Goal: Book appointment/travel/reservation

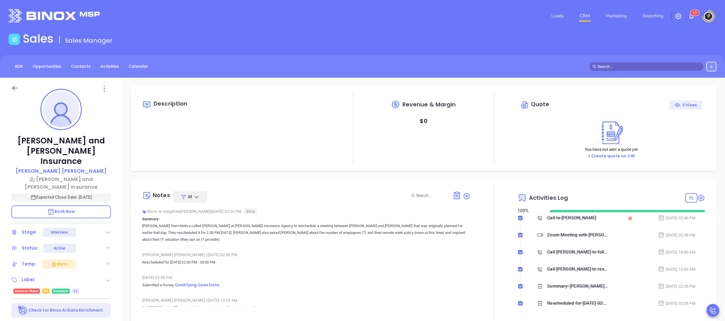
type input "[DATE]"
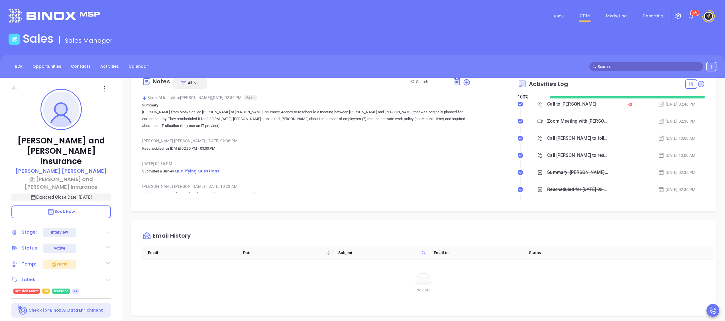
click at [697, 86] on icon at bounding box center [701, 84] width 8 height 8
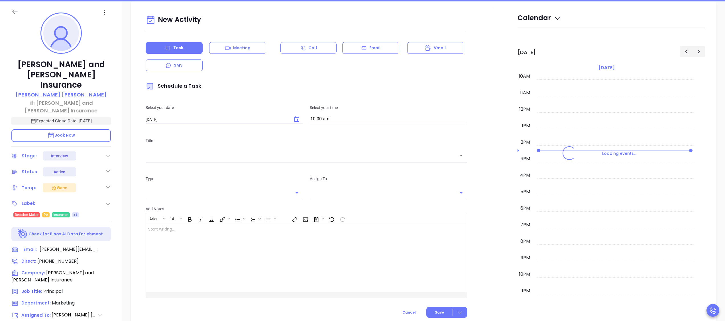
scroll to position [78, 0]
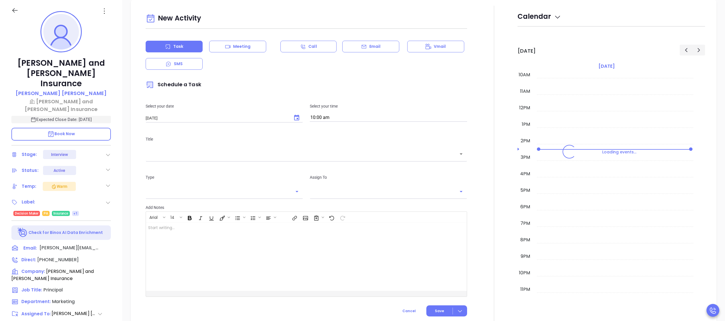
type input "[PERSON_NAME]"
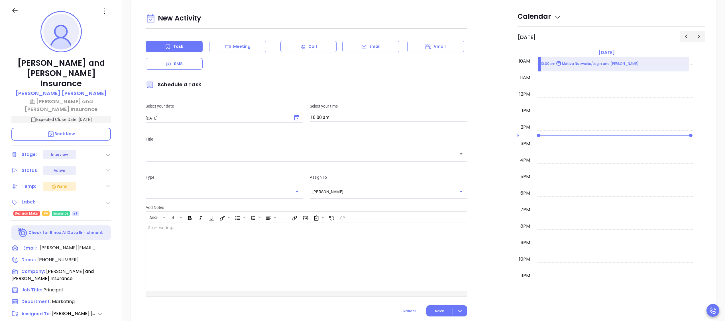
click at [362, 53] on div "Task Meeting Call Email Vmail SMS" at bounding box center [306, 55] width 321 height 29
click at [252, 52] on div "Meeting" at bounding box center [237, 47] width 57 height 12
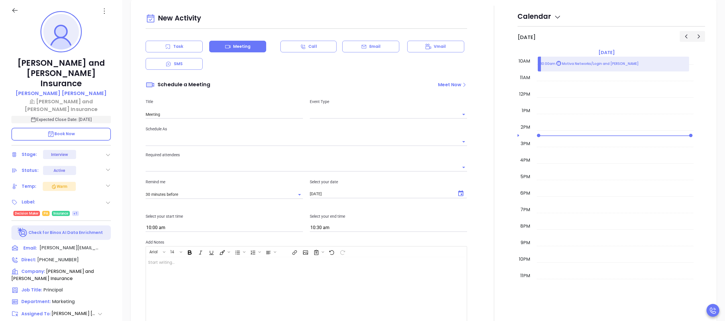
click at [389, 116] on input "text" at bounding box center [384, 114] width 149 height 8
click at [358, 136] on li "Zoom" at bounding box center [384, 138] width 155 height 10
type input "Zoom Meeting"
type input "Zoom"
type input "[PERSON_NAME]"
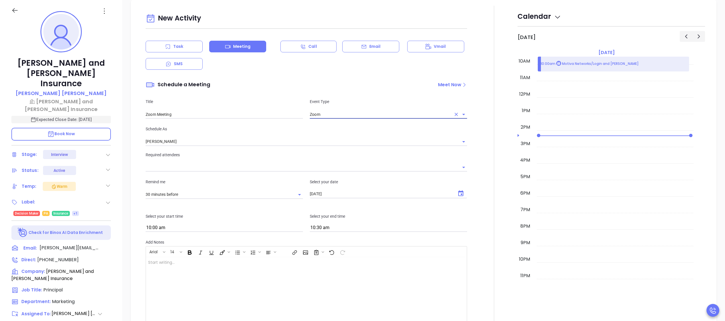
click at [266, 114] on input "Zoom Meeting" at bounding box center [224, 114] width 157 height 9
type input "Zoom Meeting To Review Assessment"
click at [171, 138] on input "[PERSON_NAME]" at bounding box center [298, 142] width 305 height 8
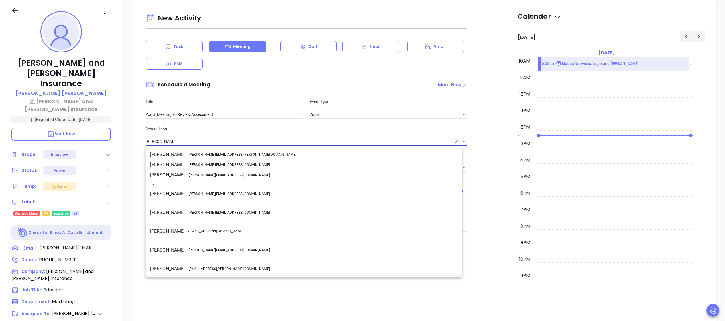
scroll to position [50, 0]
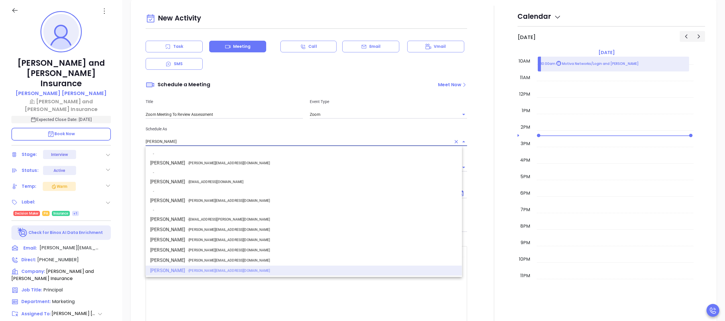
click at [202, 201] on span "- [PERSON_NAME][EMAIL_ADDRESS][DOMAIN_NAME]" at bounding box center [229, 200] width 82 height 5
type input "[PERSON_NAME]"
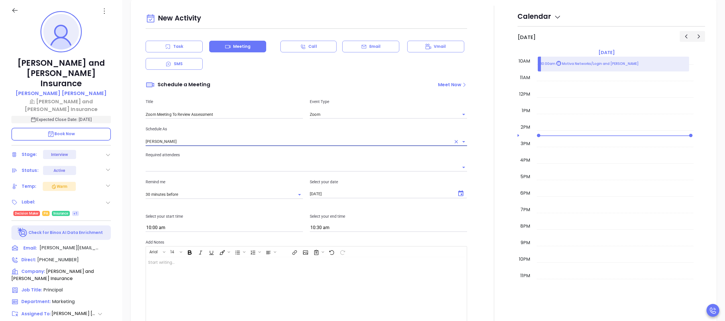
click at [368, 165] on input "text" at bounding box center [302, 168] width 313 height 8
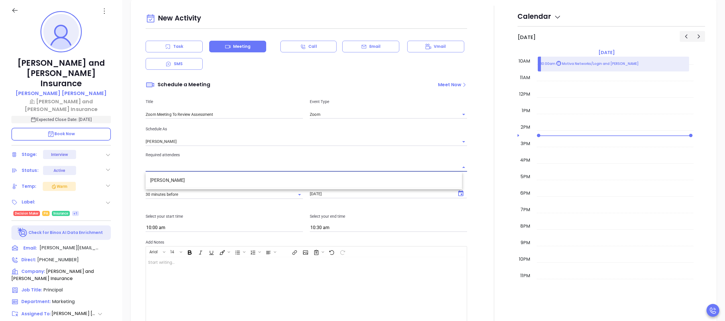
drag, startPoint x: 196, startPoint y: 183, endPoint x: 202, endPoint y: 183, distance: 5.7
click at [197, 183] on li "[PERSON_NAME]" at bounding box center [304, 181] width 316 height 10
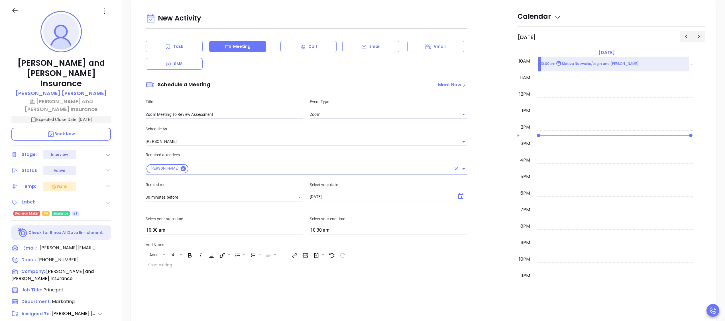
drag, startPoint x: 344, startPoint y: 196, endPoint x: 352, endPoint y: 196, distance: 8.3
click at [346, 196] on input "[DATE]" at bounding box center [381, 197] width 143 height 6
click at [457, 196] on icon "Choose date, selected date is Oct 7, 2025" at bounding box center [460, 196] width 7 height 7
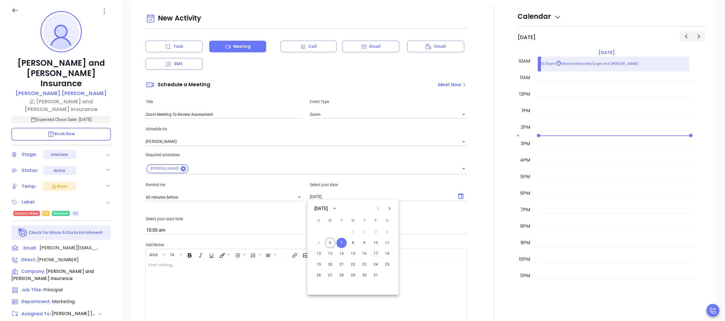
click at [378, 250] on button "17" at bounding box center [376, 254] width 10 height 10
type input "[DATE]"
click at [226, 225] on div "Select your start time 10:00 am" at bounding box center [224, 225] width 164 height 19
click at [227, 225] on div "Select your start time 10:00 am" at bounding box center [224, 225] width 164 height 19
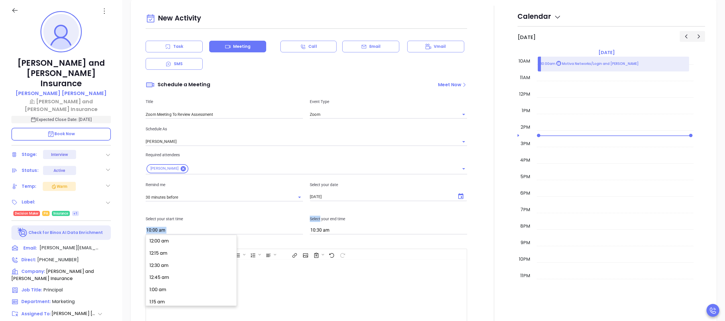
click at [229, 227] on input "10:00 am" at bounding box center [224, 231] width 157 height 8
click at [173, 286] on button "9:30 am" at bounding box center [192, 284] width 88 height 12
type input "9:30 am"
type input "10:00 am"
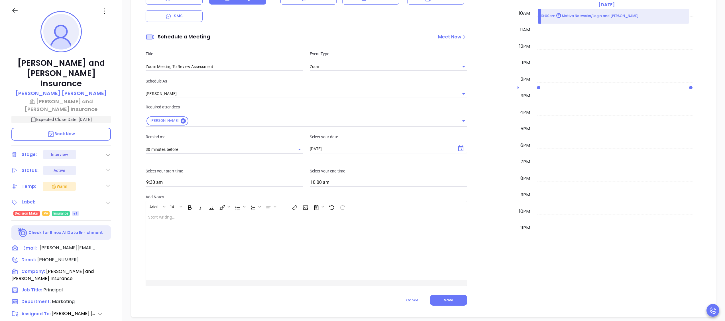
scroll to position [475, 0]
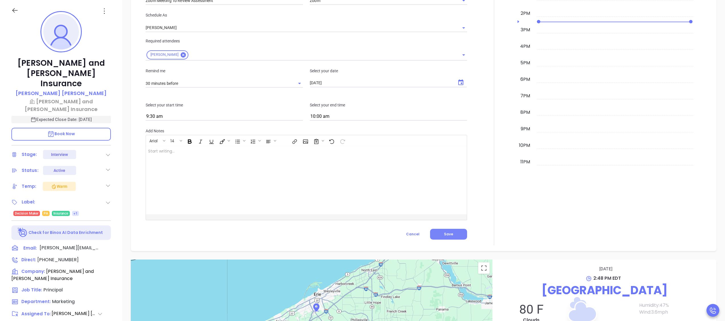
click at [448, 233] on button "Save" at bounding box center [448, 234] width 37 height 11
click at [105, 152] on icon at bounding box center [108, 155] width 6 height 6
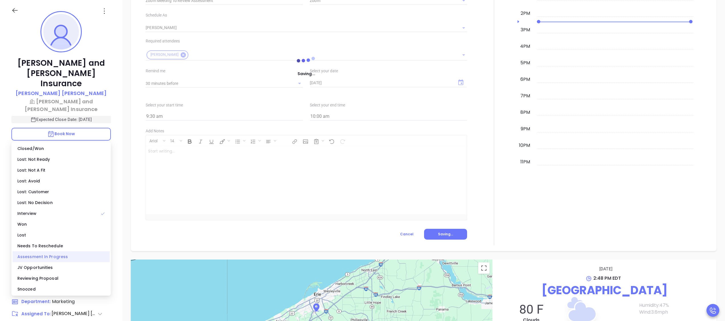
click at [48, 255] on div "Assessment In Progress" at bounding box center [61, 257] width 97 height 11
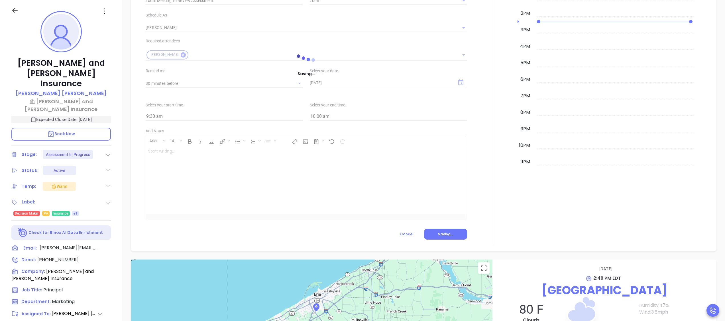
scroll to position [0, 0]
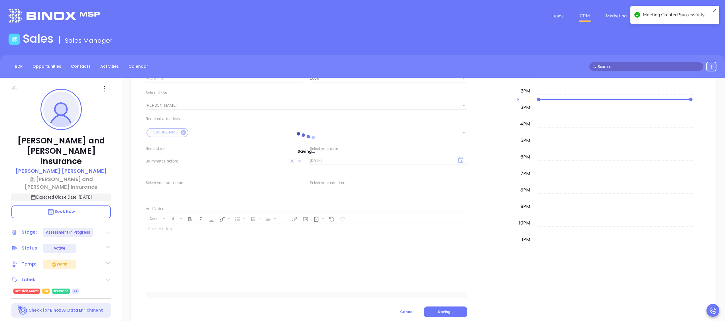
type input "Meeting"
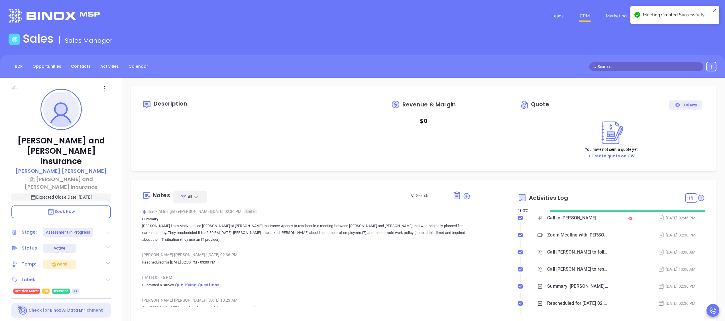
checkbox input "false"
type input "[DATE]"
type input "[PERSON_NAME]"
